Goal: Entertainment & Leisure: Consume media (video, audio)

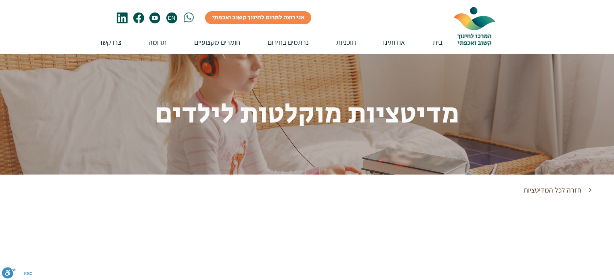
click at [363, 150] on img "main content" at bounding box center [307, 140] width 614 height 280
drag, startPoint x: 553, startPoint y: 208, endPoint x: 549, endPoint y: 207, distance: 4.1
click at [552, 207] on section "חזרה לכל המדיטציות" at bounding box center [307, 270] width 614 height 188
click at [558, 190] on span "חזרה לכל המדיטציות" at bounding box center [552, 190] width 58 height 9
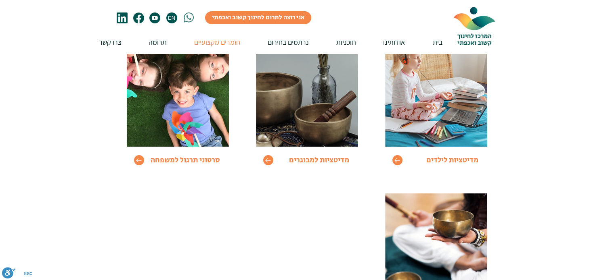
scroll to position [121, 0]
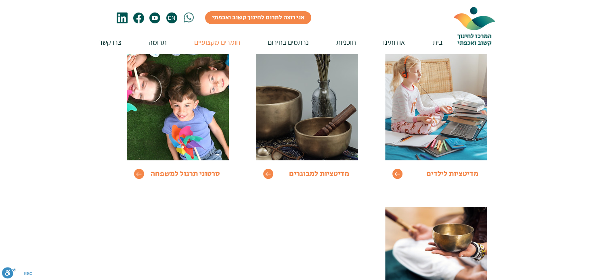
click at [429, 127] on img at bounding box center [436, 100] width 102 height 119
click at [394, 175] on icon "Go to" at bounding box center [397, 174] width 7 height 7
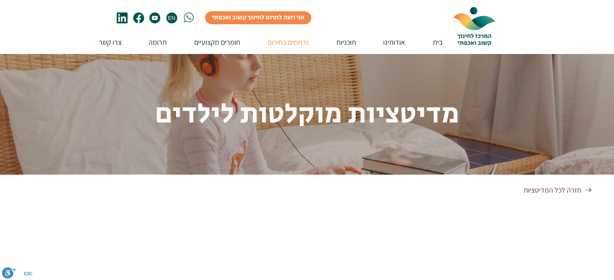
click at [296, 46] on p "נרתמים בחירום" at bounding box center [287, 42] width 49 height 23
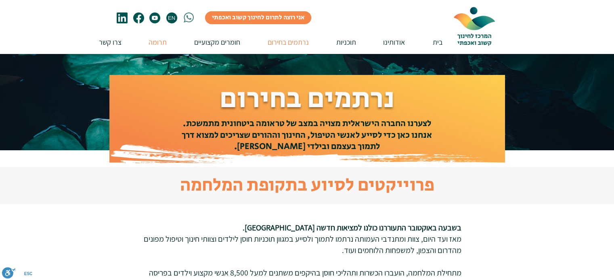
click at [160, 42] on p "תרומה" at bounding box center [157, 42] width 26 height 23
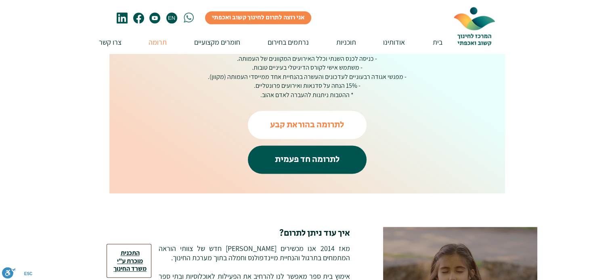
scroll to position [1009, 0]
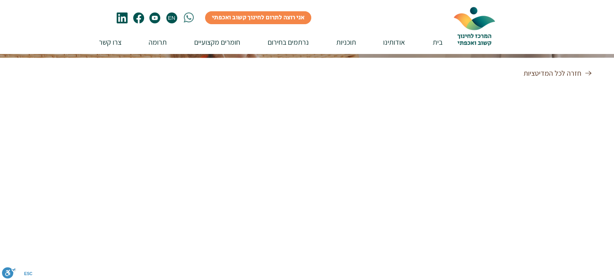
scroll to position [40, 0]
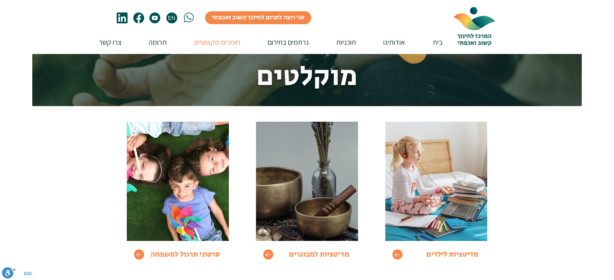
scroll to position [121, 0]
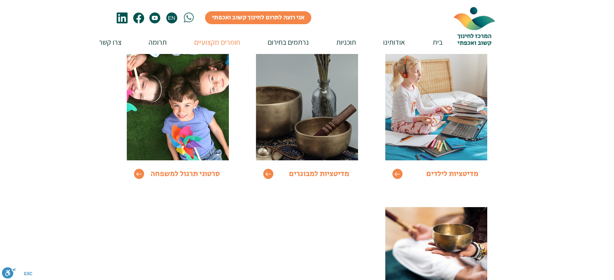
click at [445, 141] on img at bounding box center [436, 100] width 102 height 119
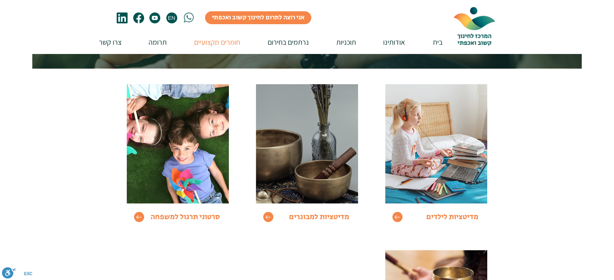
scroll to position [0, 0]
